Goal: Transaction & Acquisition: Purchase product/service

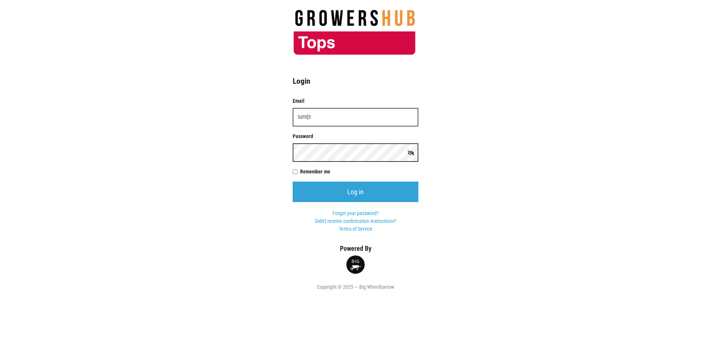
click at [293, 181] on input "Log in" at bounding box center [356, 191] width 126 height 20
click at [319, 115] on input "tumlj5" at bounding box center [356, 117] width 126 height 19
type input "t"
click at [337, 117] on input "Email" at bounding box center [356, 117] width 126 height 19
type input "t00368p1@topsmarkets.com"
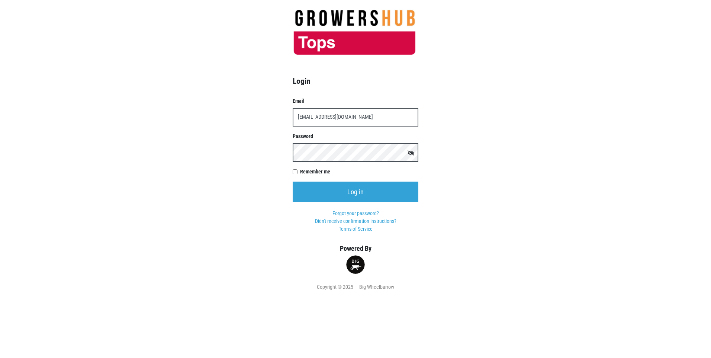
click at [408, 153] on icon at bounding box center [411, 152] width 7 height 5
click at [297, 171] on input "Remember me" at bounding box center [295, 171] width 5 height 5
checkbox input "true"
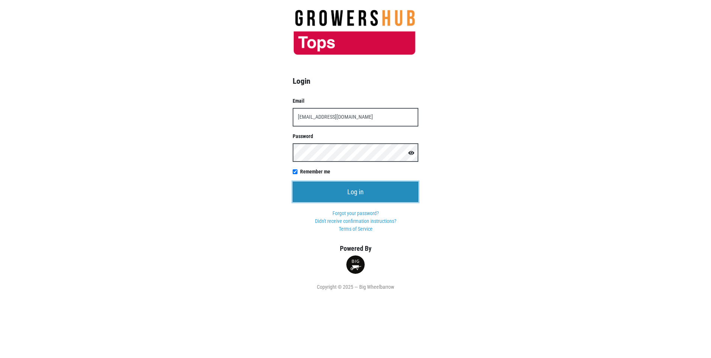
click at [338, 187] on input "Log in" at bounding box center [356, 191] width 126 height 20
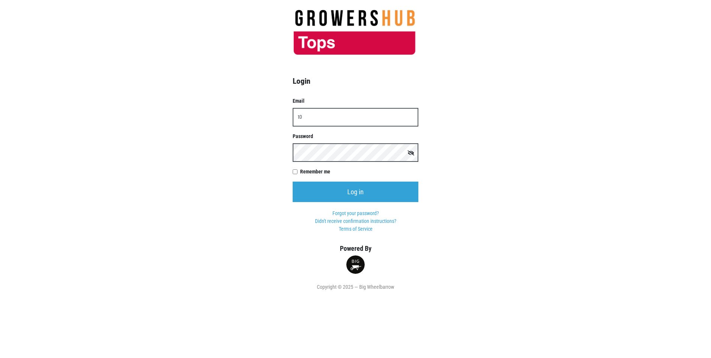
type input "t"
type input "[EMAIL_ADDRESS][DOMAIN_NAME]"
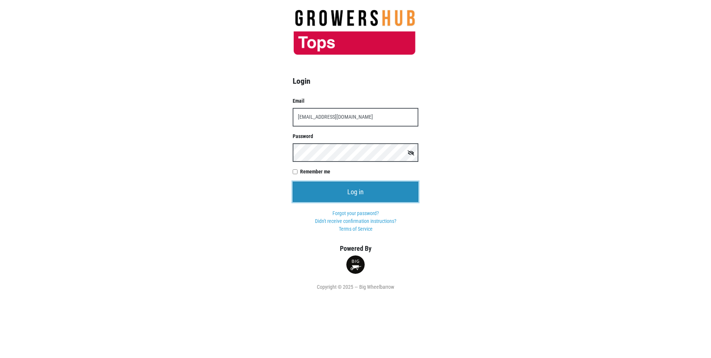
click at [375, 191] on input "Log in" at bounding box center [356, 191] width 126 height 20
click at [373, 184] on input "Log in" at bounding box center [356, 191] width 126 height 20
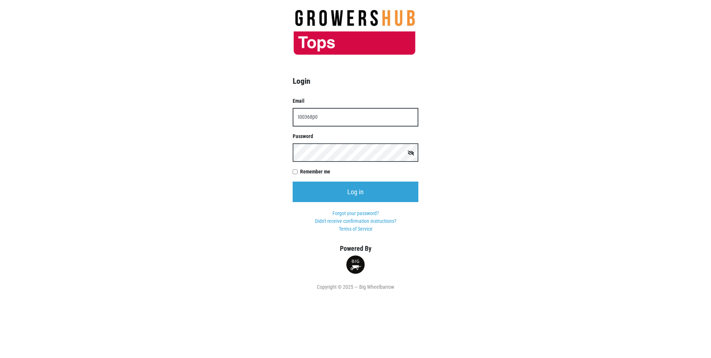
click at [332, 115] on input "t00368p0" at bounding box center [356, 117] width 126 height 19
type input "[EMAIL_ADDRESS][DOMAIN_NAME]"
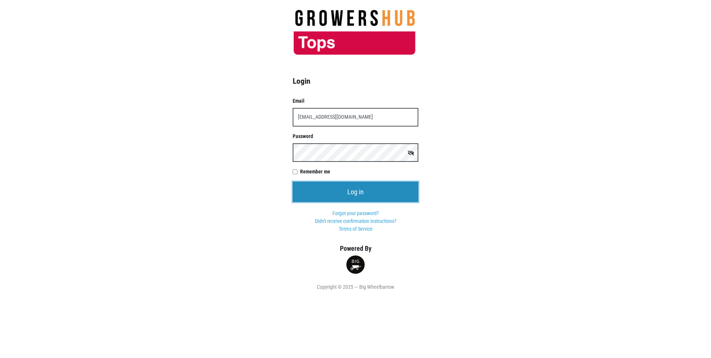
click at [363, 192] on input "Log in" at bounding box center [356, 191] width 126 height 20
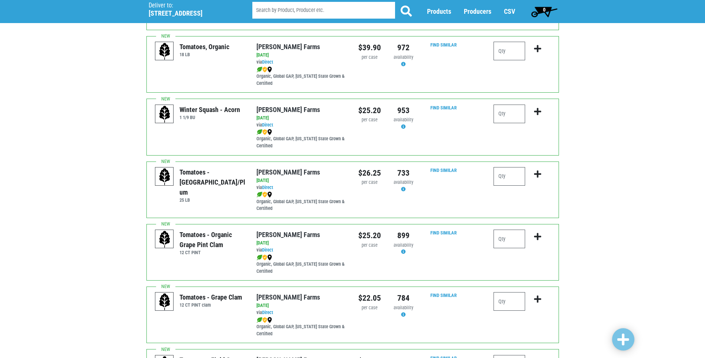
scroll to position [186, 0]
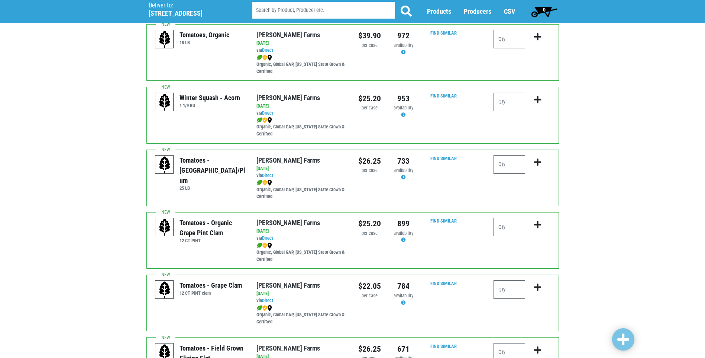
click at [518, 231] on input "number" at bounding box center [510, 227] width 32 height 19
type input "1"
click at [510, 285] on input "number" at bounding box center [510, 289] width 32 height 19
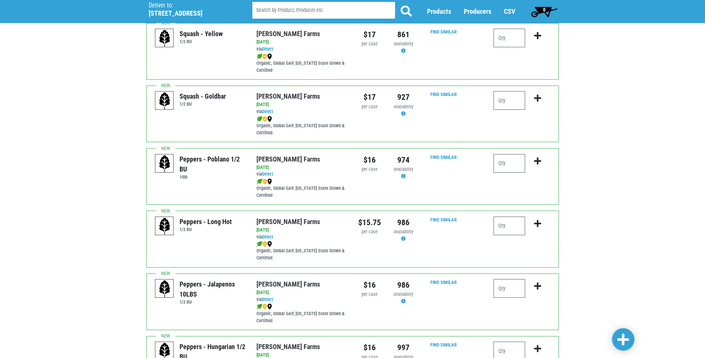
scroll to position [632, 0]
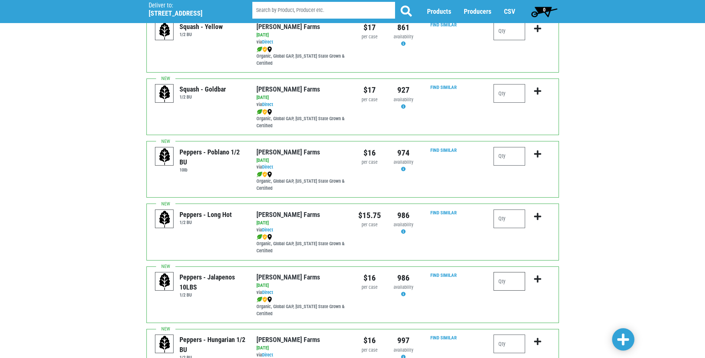
click at [500, 283] on input "number" at bounding box center [510, 281] width 32 height 19
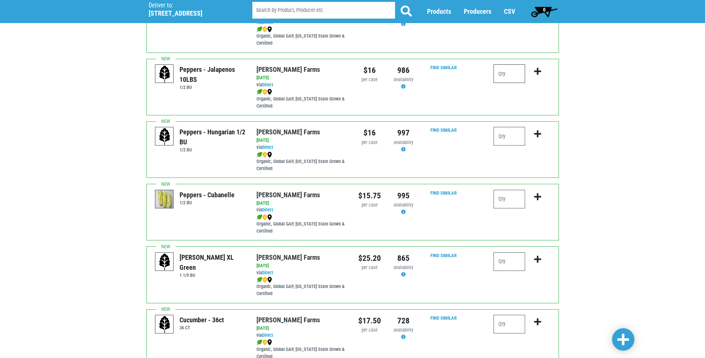
scroll to position [855, 0]
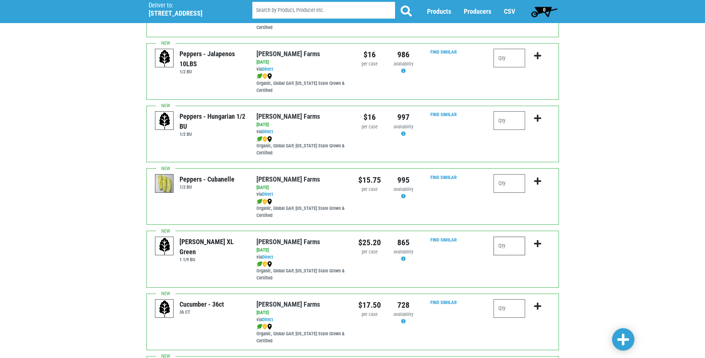
click at [506, 247] on input "number" at bounding box center [510, 245] width 32 height 19
type input "4"
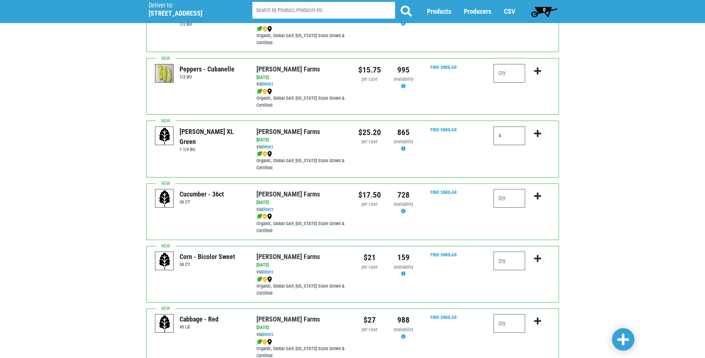
scroll to position [967, 0]
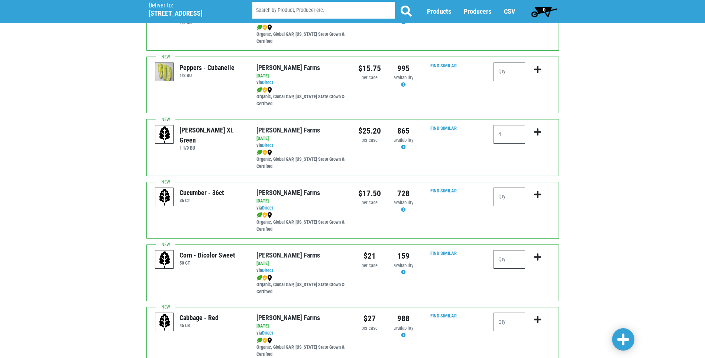
click at [512, 266] on input "number" at bounding box center [510, 259] width 32 height 19
type input "6"
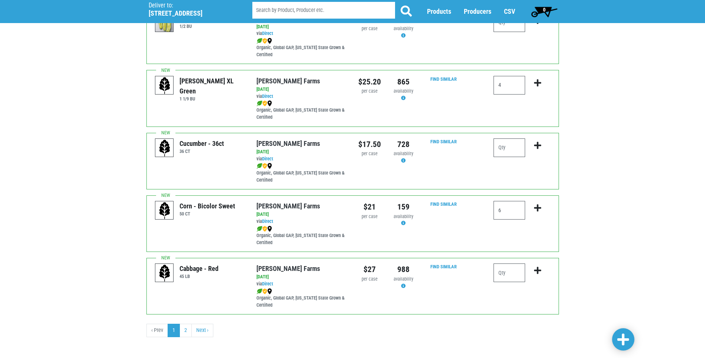
scroll to position [1020, 0]
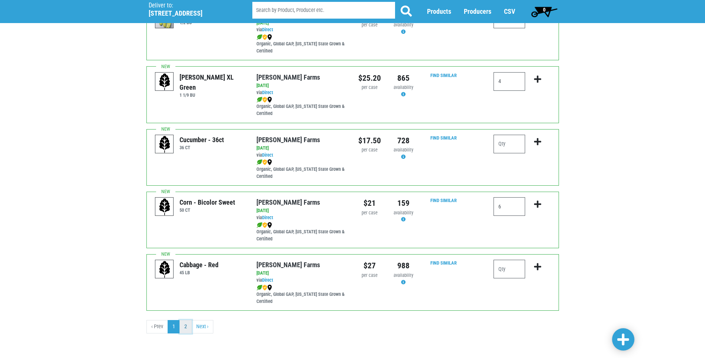
click at [185, 325] on link "2" at bounding box center [186, 326] width 12 height 13
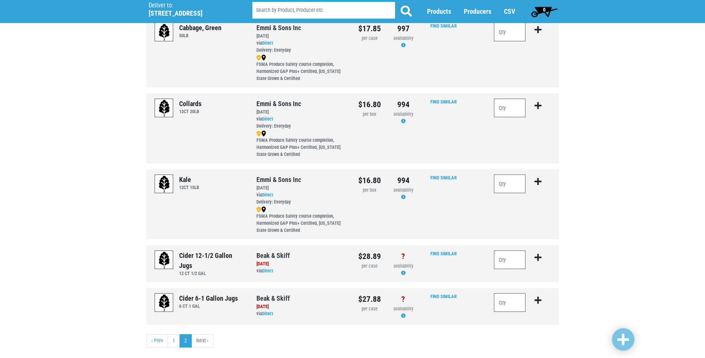
scroll to position [220, 0]
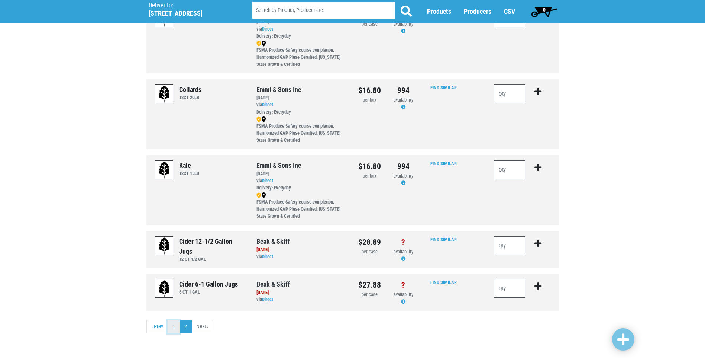
click at [177, 323] on link "1" at bounding box center [174, 326] width 12 height 13
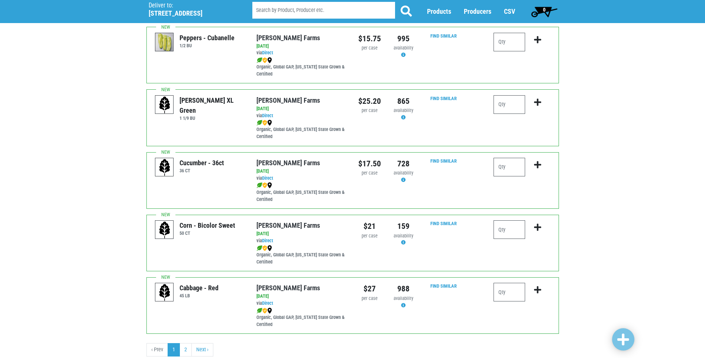
scroll to position [1011, 0]
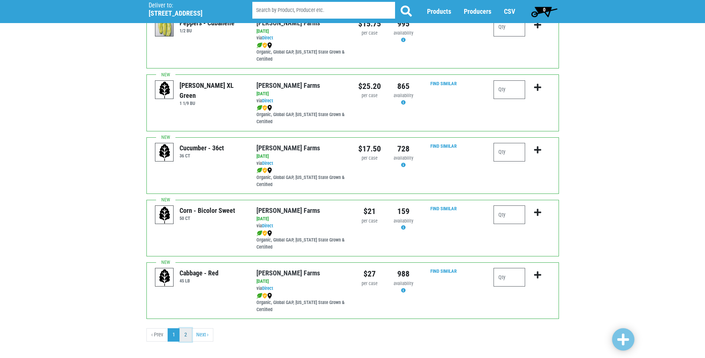
click at [187, 336] on link "2" at bounding box center [186, 334] width 12 height 13
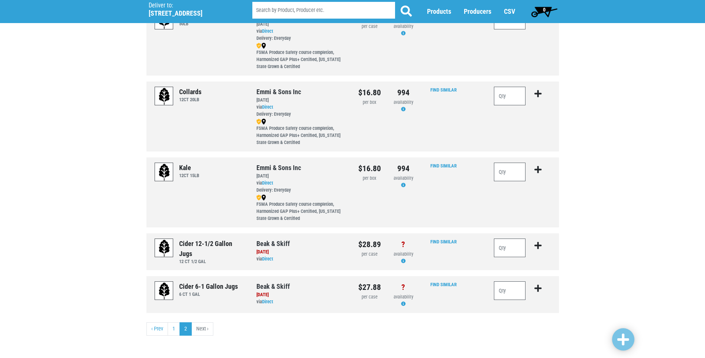
scroll to position [220, 0]
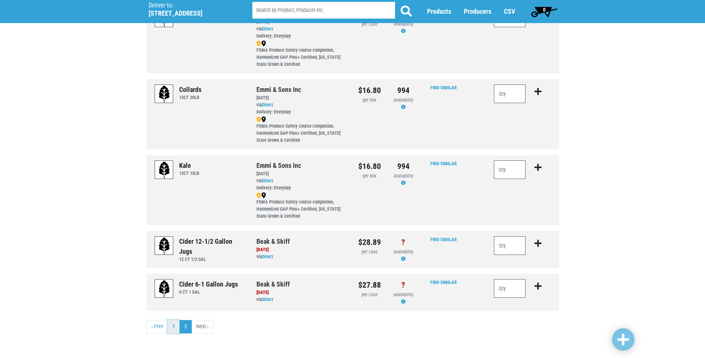
click at [178, 321] on link "1" at bounding box center [174, 326] width 12 height 13
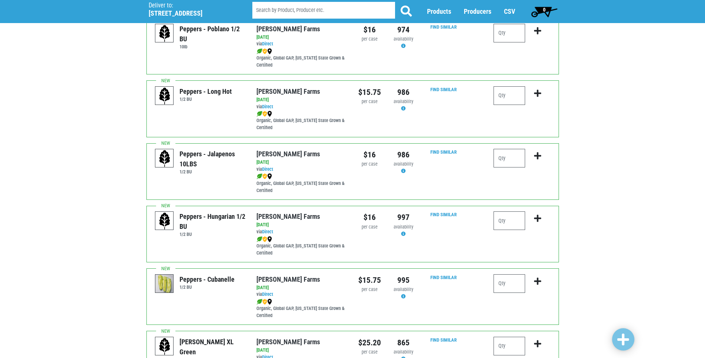
scroll to position [756, 0]
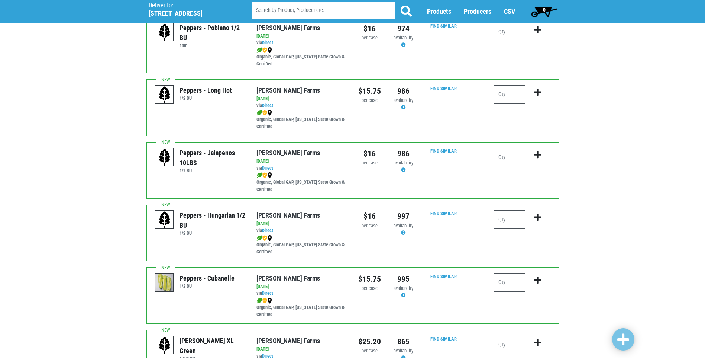
click at [504, 344] on input "number" at bounding box center [510, 344] width 32 height 19
type input "4"
click at [538, 344] on icon "submit" at bounding box center [537, 342] width 7 height 8
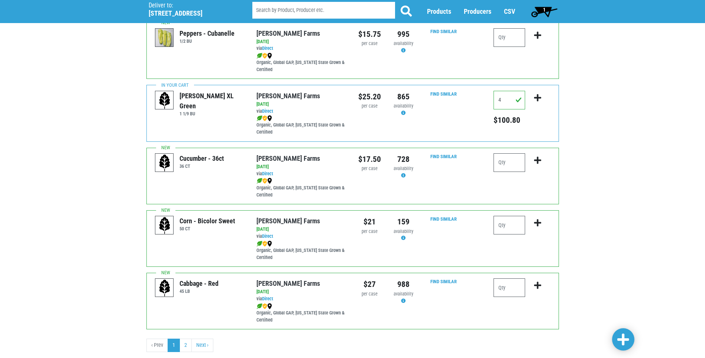
scroll to position [1017, 0]
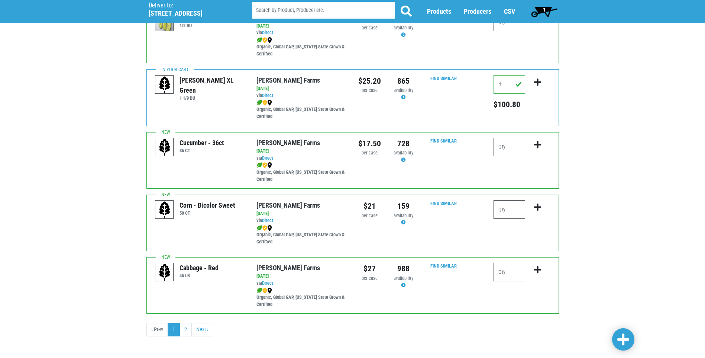
click at [511, 209] on input "number" at bounding box center [510, 209] width 32 height 19
type input "6"
click at [539, 207] on icon "submit" at bounding box center [537, 207] width 7 height 8
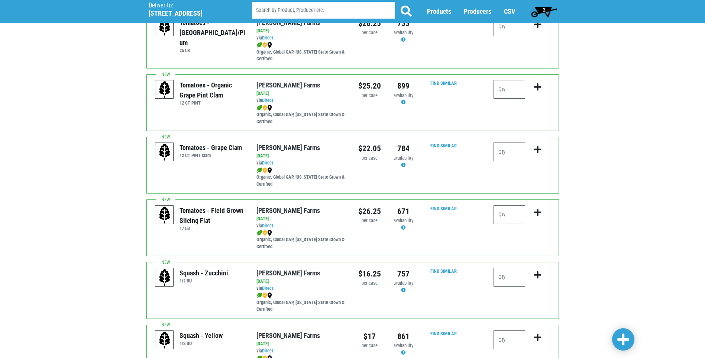
scroll to position [313, 0]
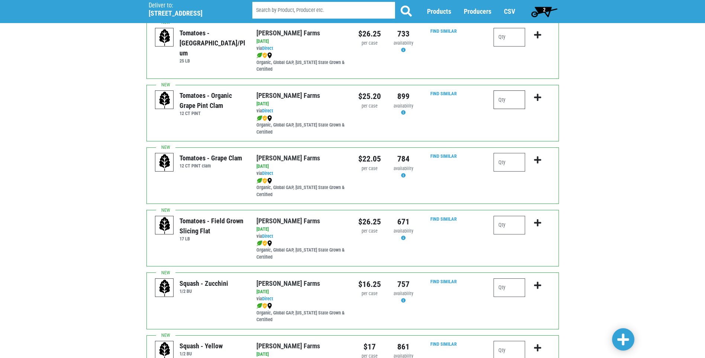
click at [510, 98] on input "number" at bounding box center [510, 99] width 32 height 19
type input "1"
click at [542, 98] on button "submit" at bounding box center [537, 101] width 17 height 23
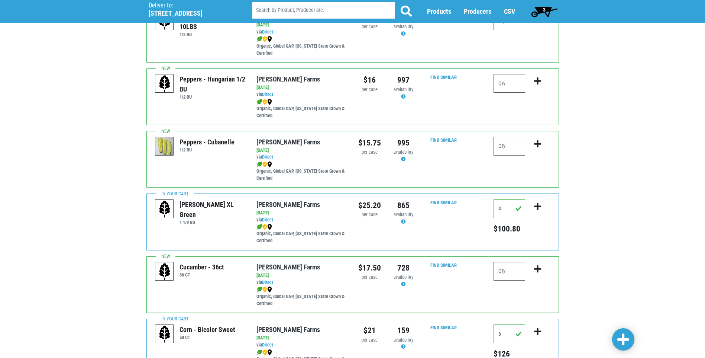
scroll to position [1020, 0]
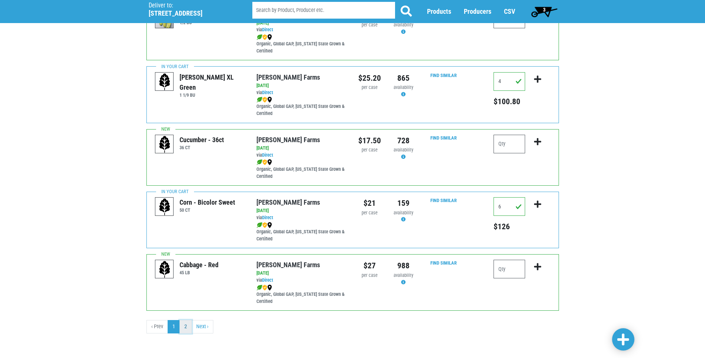
click at [187, 331] on link "2" at bounding box center [186, 326] width 12 height 13
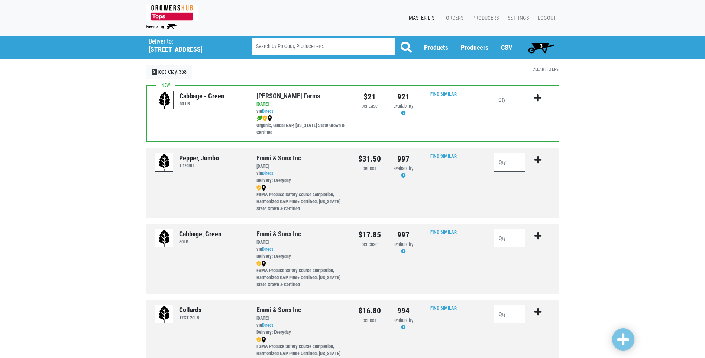
click at [504, 105] on input "number" at bounding box center [510, 100] width 32 height 19
click at [538, 44] on span "3" at bounding box center [541, 47] width 33 height 15
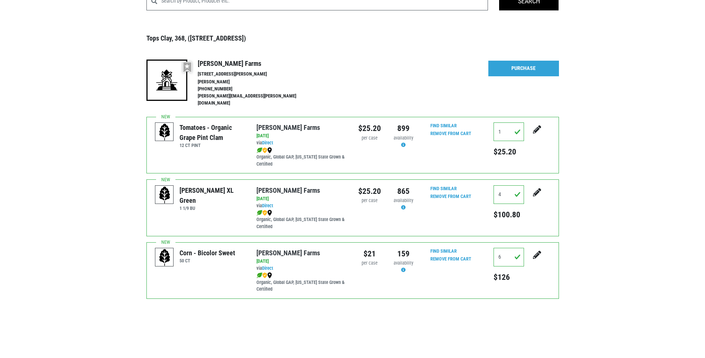
scroll to position [19, 0]
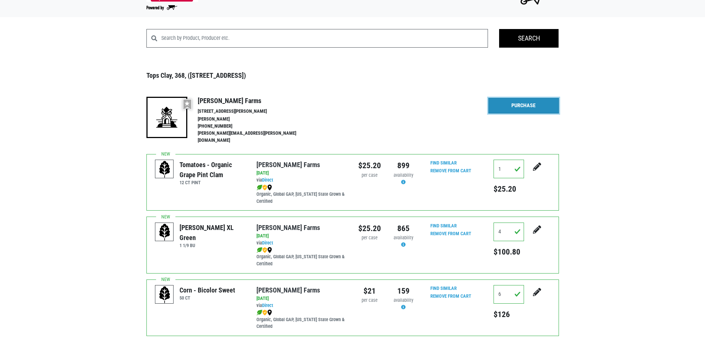
click at [525, 106] on link "Purchase" at bounding box center [524, 106] width 71 height 16
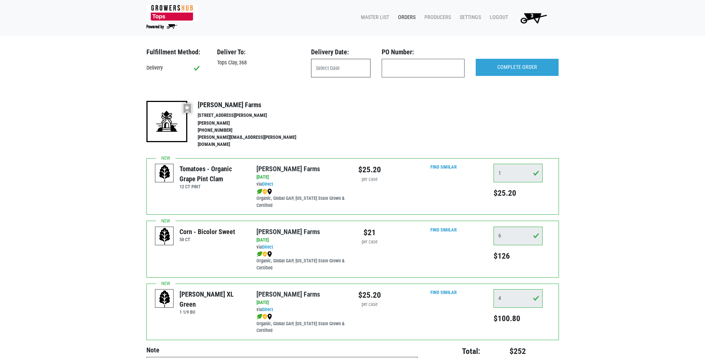
click at [346, 73] on input "text" at bounding box center [340, 68] width 59 height 19
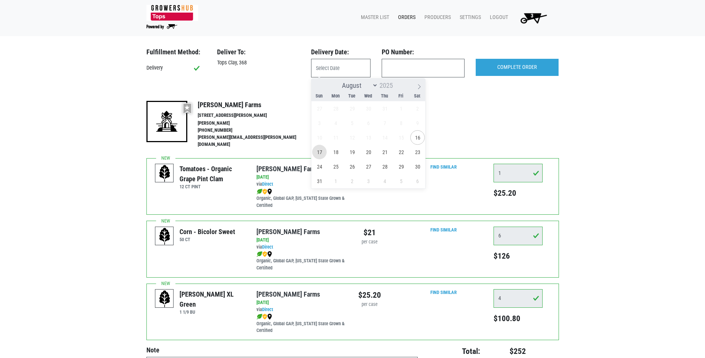
click at [321, 152] on span "17" at bounding box center [319, 152] width 15 height 15
type input "[DATE]"
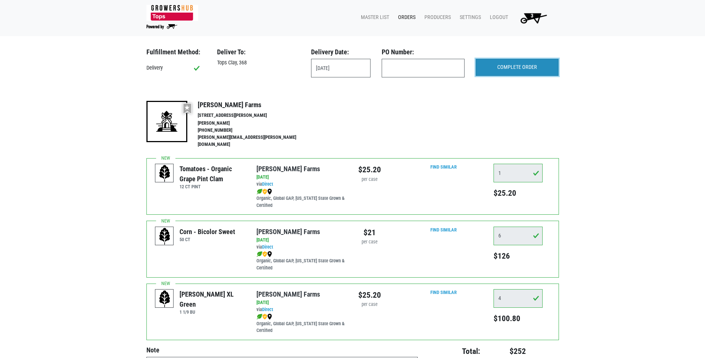
click at [499, 70] on input "COMPLETE ORDER" at bounding box center [517, 67] width 83 height 17
